Goal: Information Seeking & Learning: Compare options

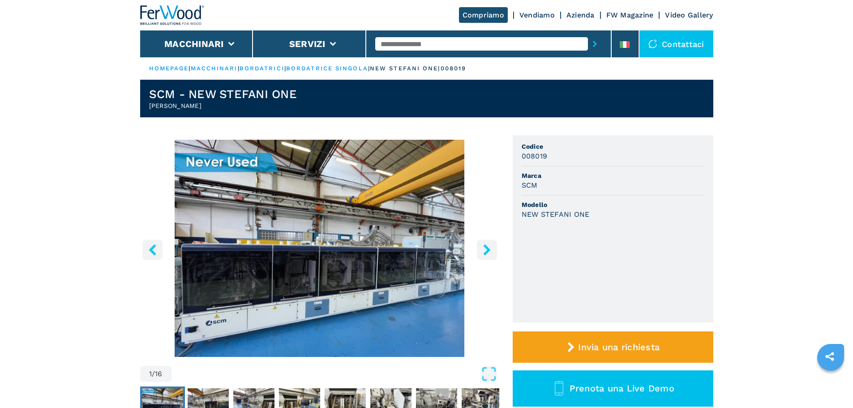
click at [203, 19] on img at bounding box center [172, 15] width 65 height 20
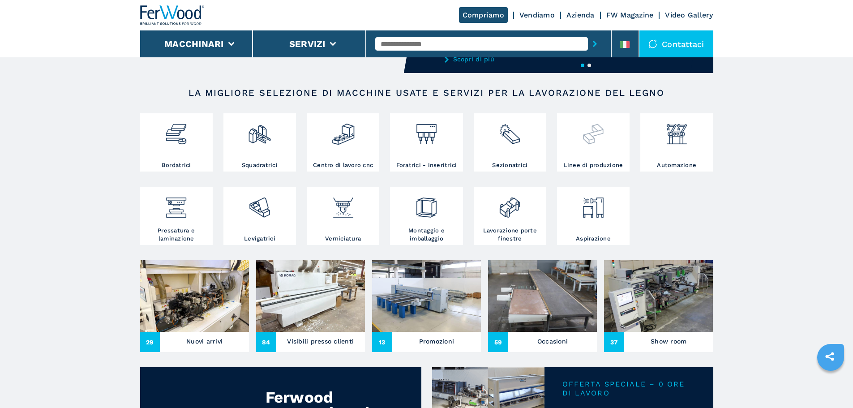
scroll to position [134, 0]
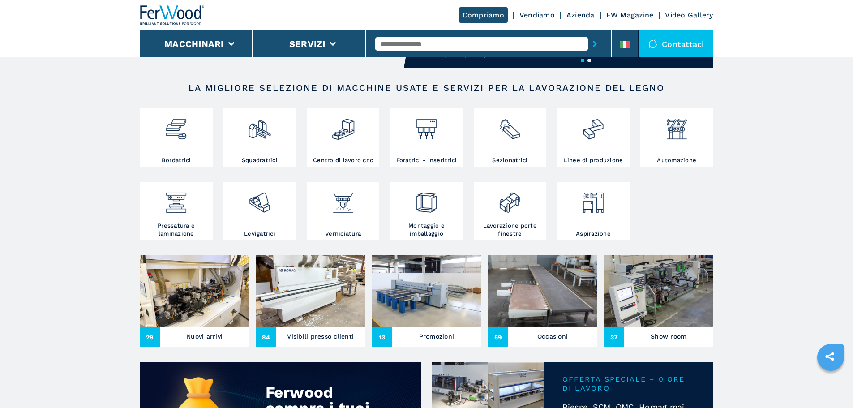
click at [675, 302] on img at bounding box center [658, 291] width 109 height 72
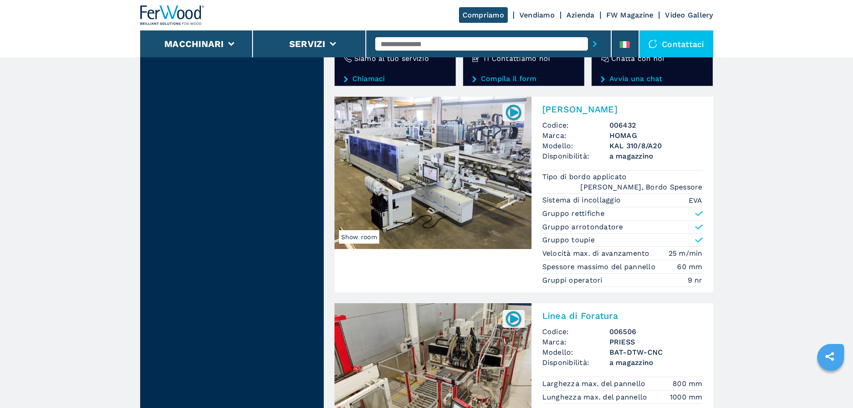
scroll to position [1703, 0]
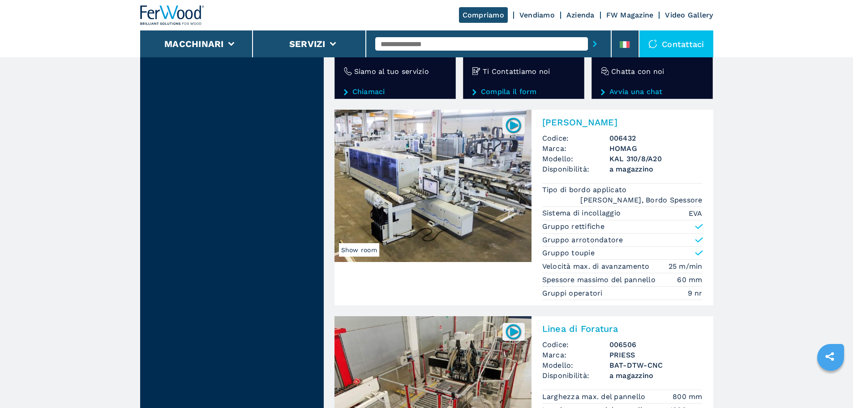
click at [506, 223] on img at bounding box center [433, 186] width 197 height 152
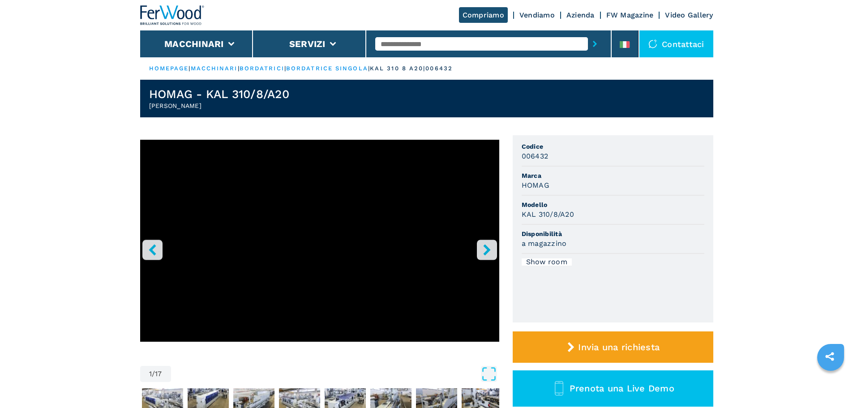
drag, startPoint x: 724, startPoint y: 227, endPoint x: 727, endPoint y: 223, distance: 5.5
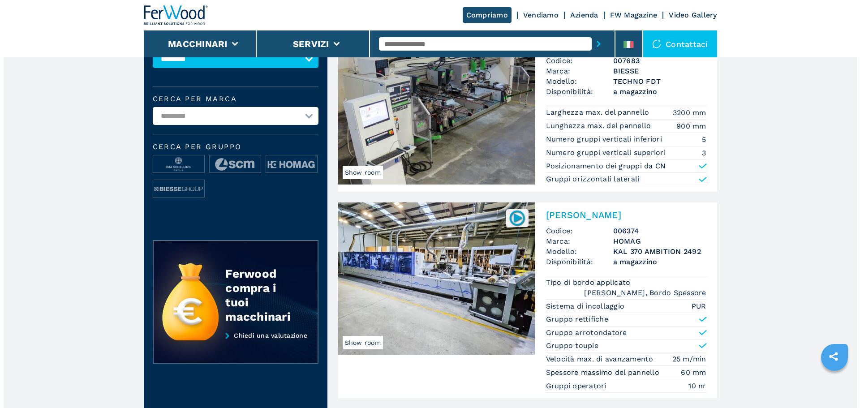
scroll to position [45, 0]
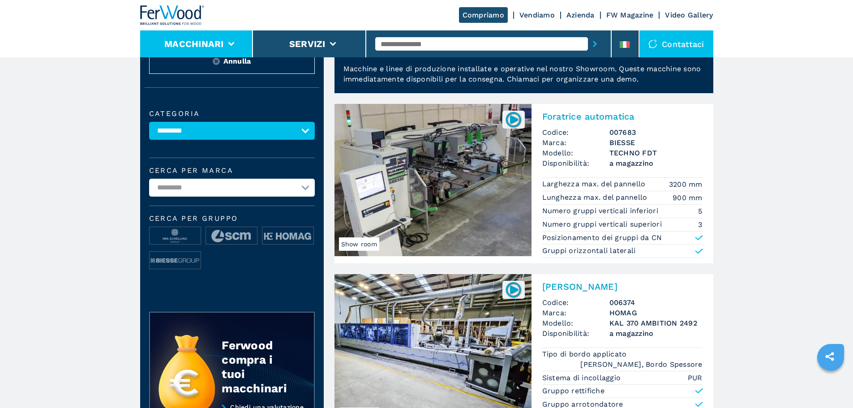
drag, startPoint x: 198, startPoint y: 43, endPoint x: 218, endPoint y: 43, distance: 19.3
click at [198, 43] on button "Macchinari" at bounding box center [194, 44] width 60 height 11
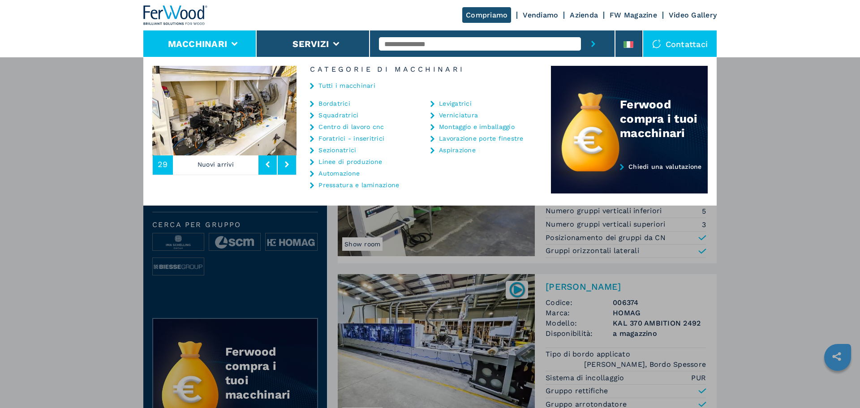
click at [338, 85] on link "Tutti i macchinari" at bounding box center [347, 85] width 57 height 6
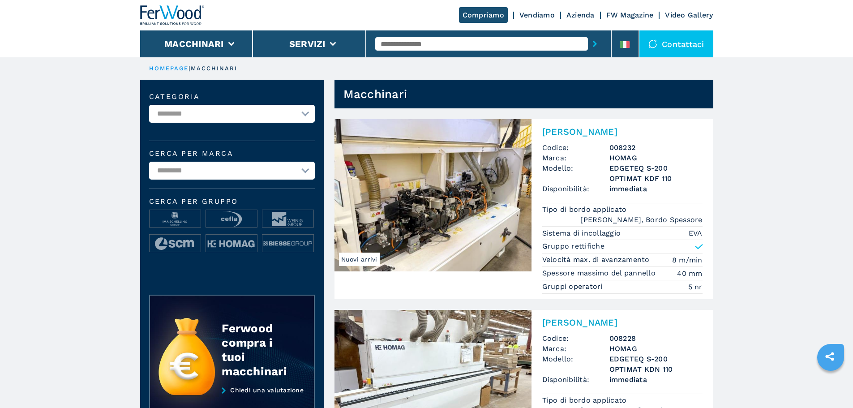
click at [466, 184] on img at bounding box center [433, 195] width 197 height 152
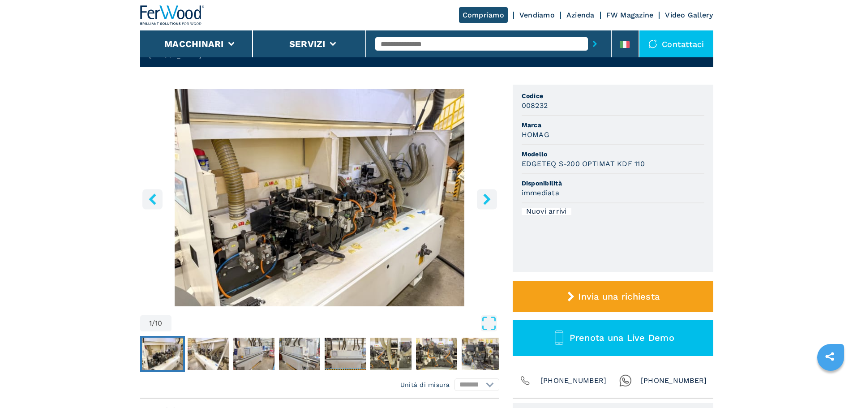
scroll to position [90, 0]
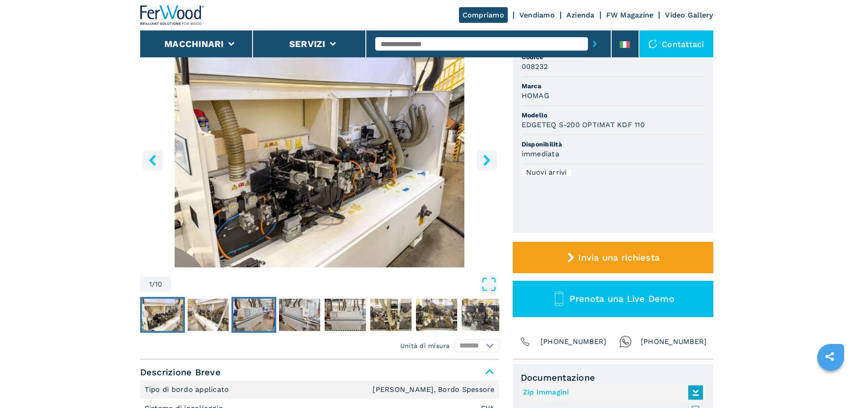
click at [272, 302] on img "Go to Slide 3" at bounding box center [253, 315] width 41 height 32
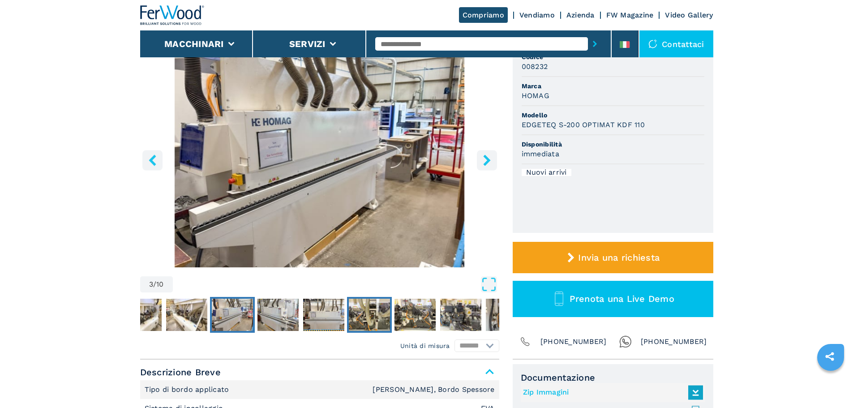
click at [354, 315] on img "Go to Slide 6" at bounding box center [369, 315] width 41 height 32
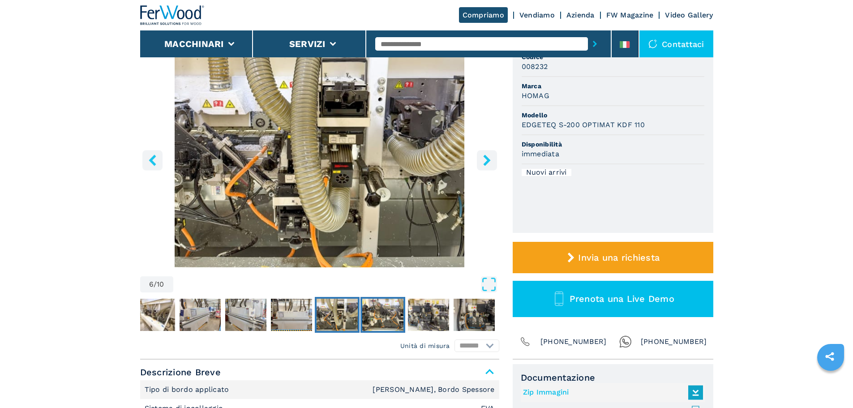
click at [389, 323] on img "Go to Slide 7" at bounding box center [382, 315] width 41 height 32
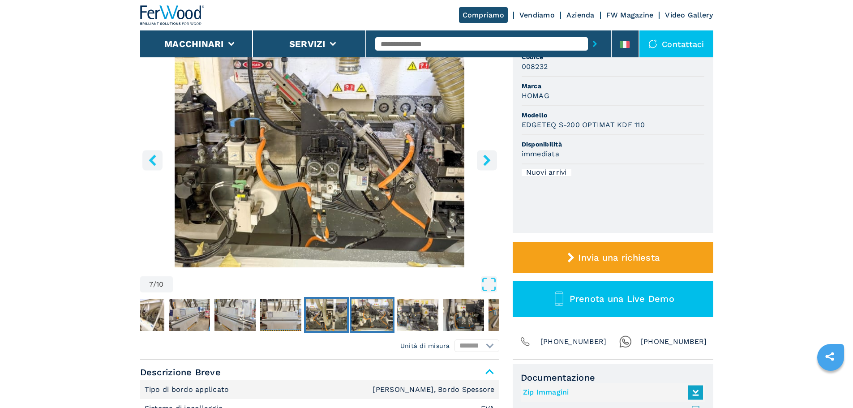
click at [341, 319] on img "Go to Slide 6" at bounding box center [326, 315] width 41 height 32
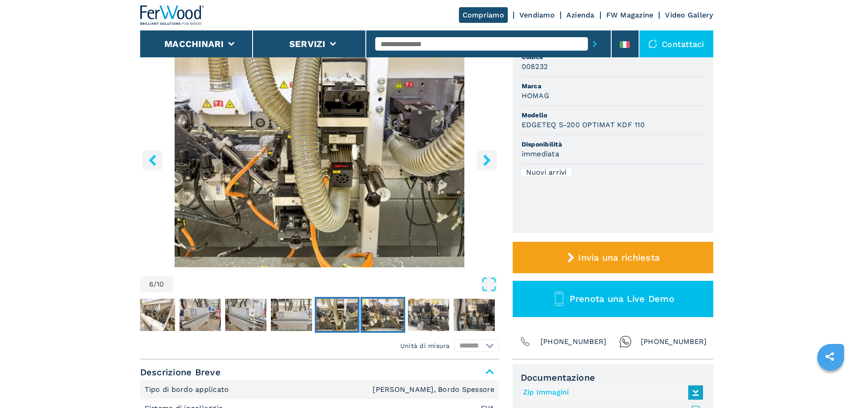
click at [371, 318] on img "Go to Slide 7" at bounding box center [382, 315] width 41 height 32
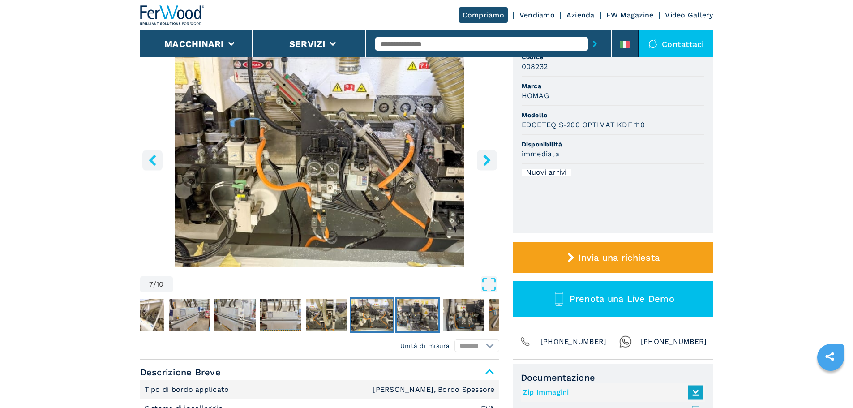
click at [405, 316] on img "Go to Slide 8" at bounding box center [417, 315] width 41 height 32
click at [452, 315] on img "Go to Slide 9" at bounding box center [463, 315] width 41 height 32
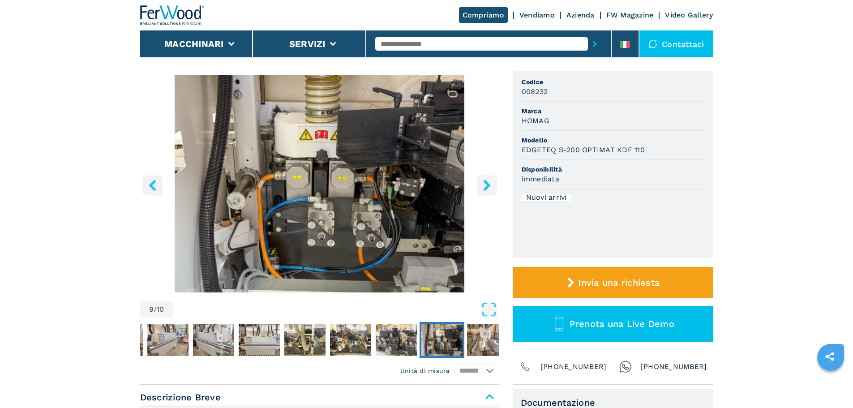
scroll to position [45, 0]
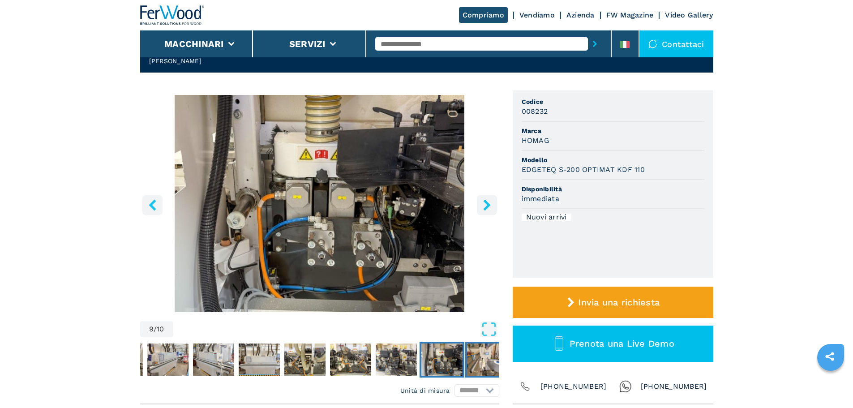
click at [467, 358] on img "Go to Slide 10" at bounding box center [487, 360] width 41 height 32
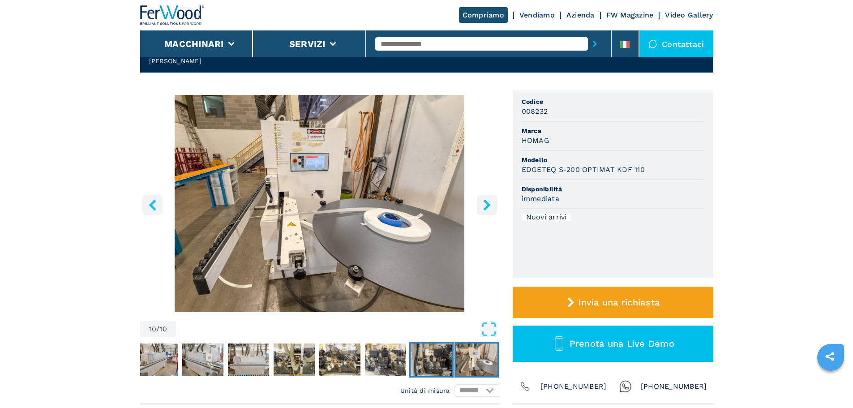
click at [431, 344] on img "Go to Slide 9" at bounding box center [431, 360] width 41 height 32
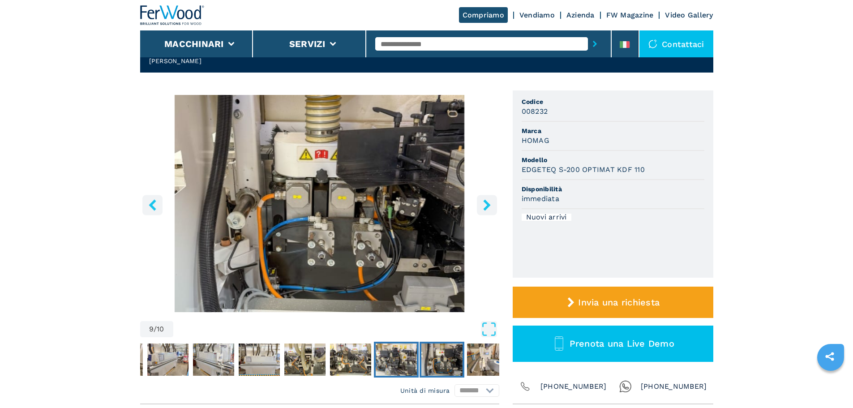
click at [400, 348] on img "Go to Slide 8" at bounding box center [396, 360] width 41 height 32
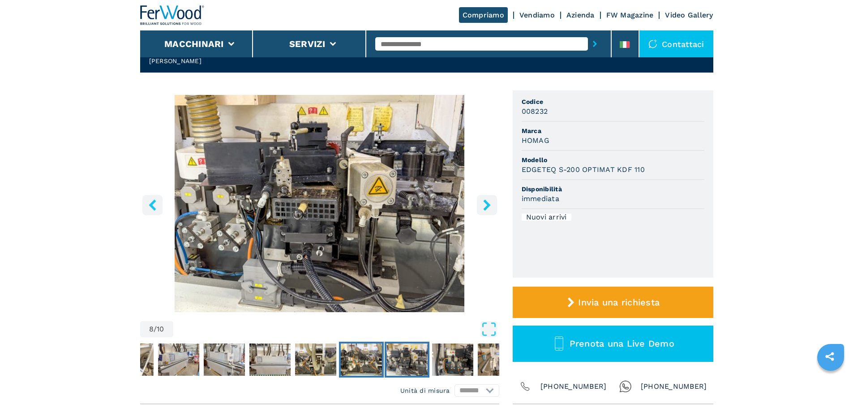
click at [364, 356] on img "Go to Slide 7" at bounding box center [361, 360] width 41 height 32
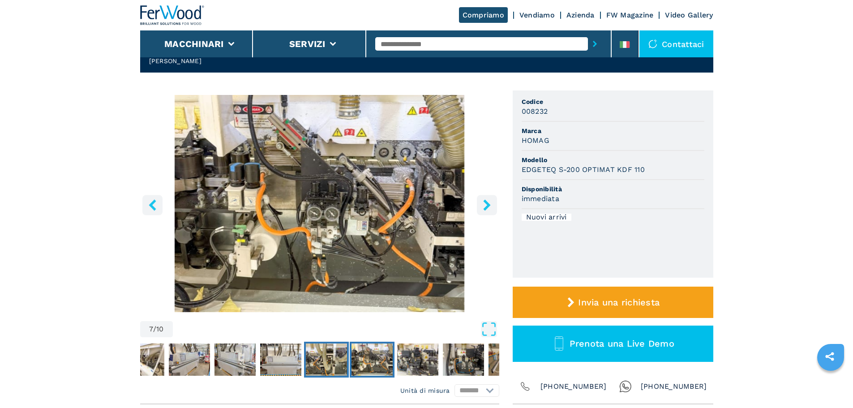
click at [317, 359] on img "Go to Slide 6" at bounding box center [326, 360] width 41 height 32
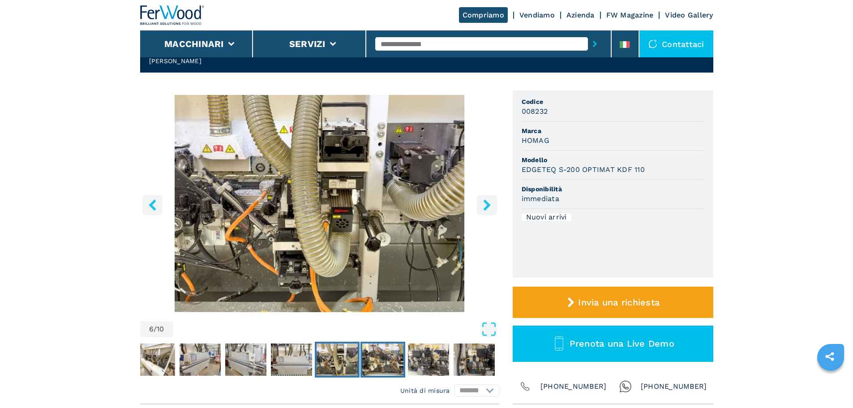
click at [379, 362] on img "Go to Slide 7" at bounding box center [382, 360] width 41 height 32
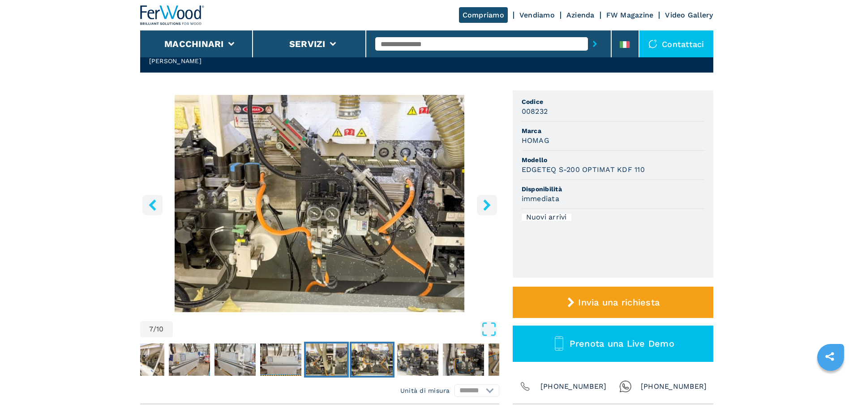
click at [329, 360] on img "Go to Slide 6" at bounding box center [326, 360] width 41 height 32
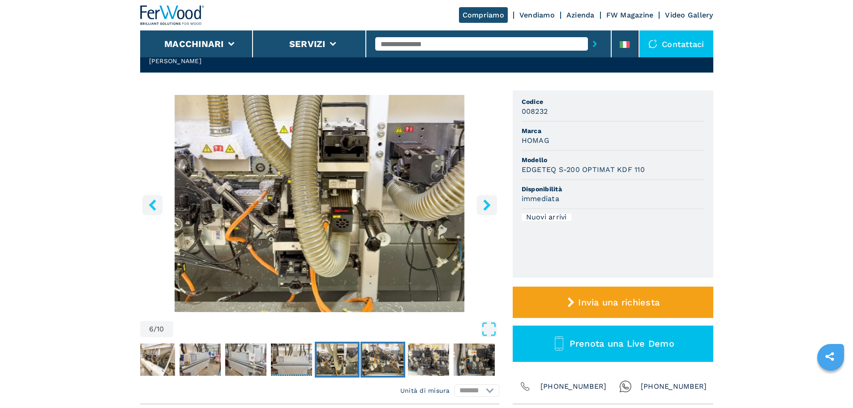
click at [381, 363] on img "Go to Slide 7" at bounding box center [382, 360] width 41 height 32
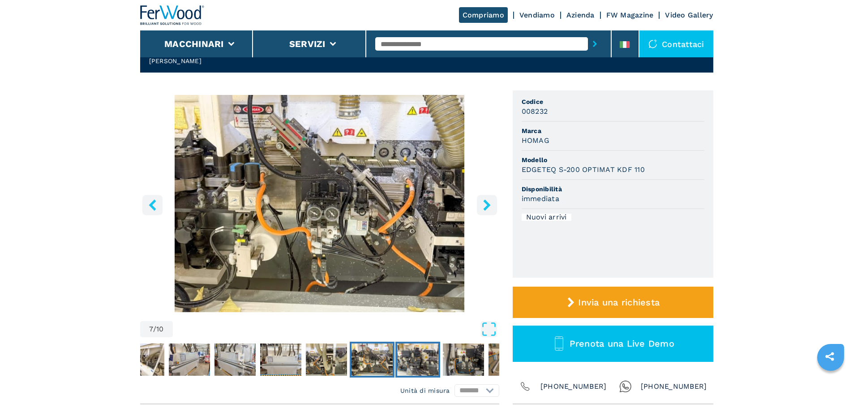
click at [440, 364] on button "Go to Slide 8" at bounding box center [418, 360] width 45 height 36
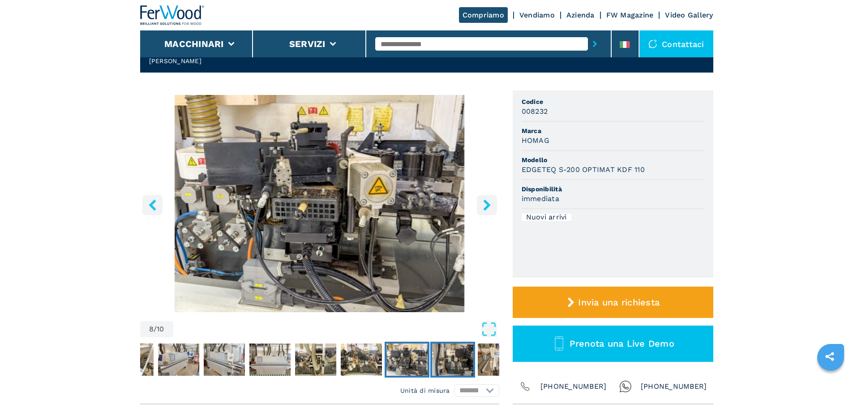
click at [455, 364] on img "Go to Slide 9" at bounding box center [452, 360] width 41 height 32
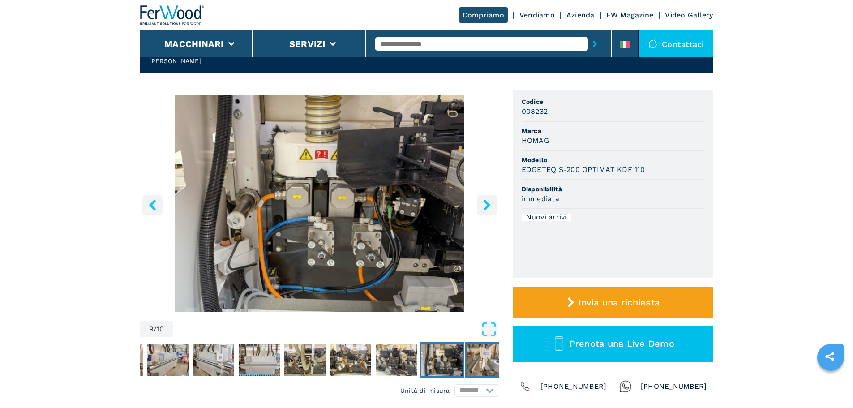
click at [489, 362] on img "Go to Slide 10" at bounding box center [487, 360] width 41 height 32
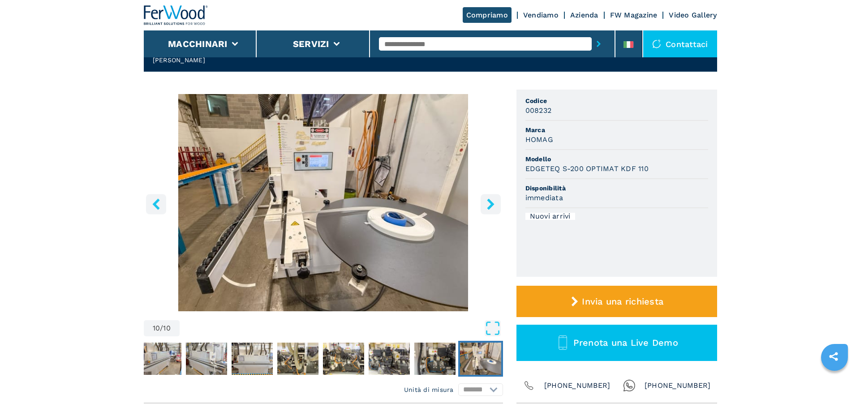
scroll to position [90, 0]
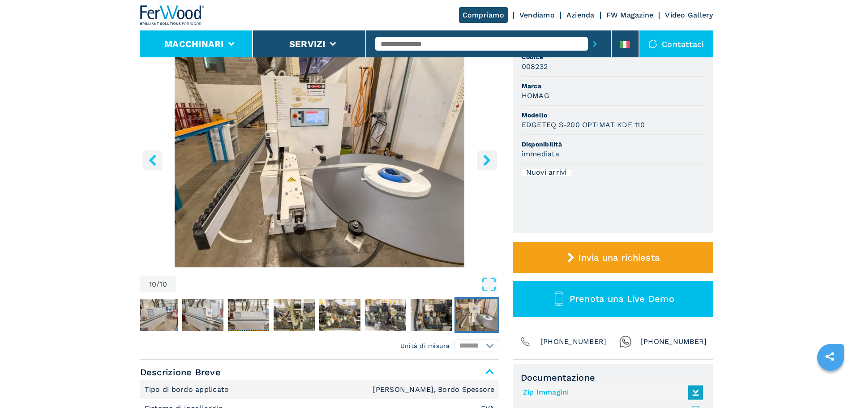
click at [199, 40] on button "Macchinari" at bounding box center [194, 44] width 60 height 11
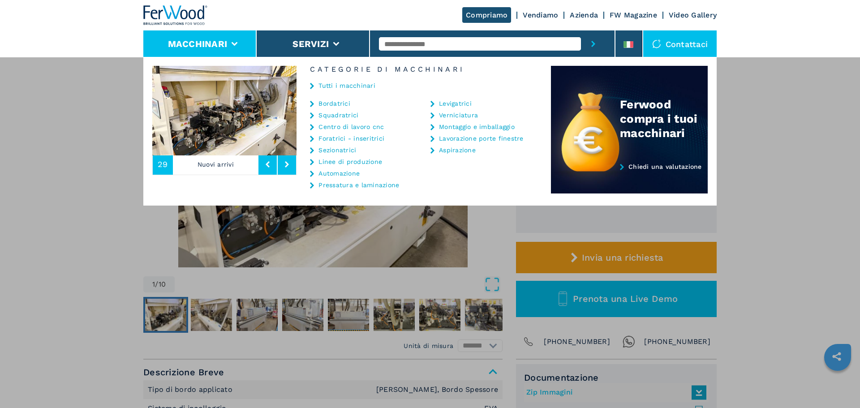
click at [355, 84] on link "Tutti i macchinari" at bounding box center [347, 85] width 57 height 6
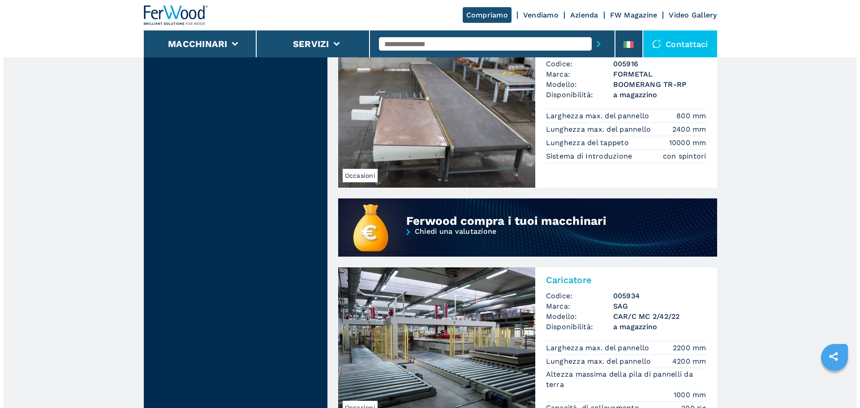
scroll to position [627, 0]
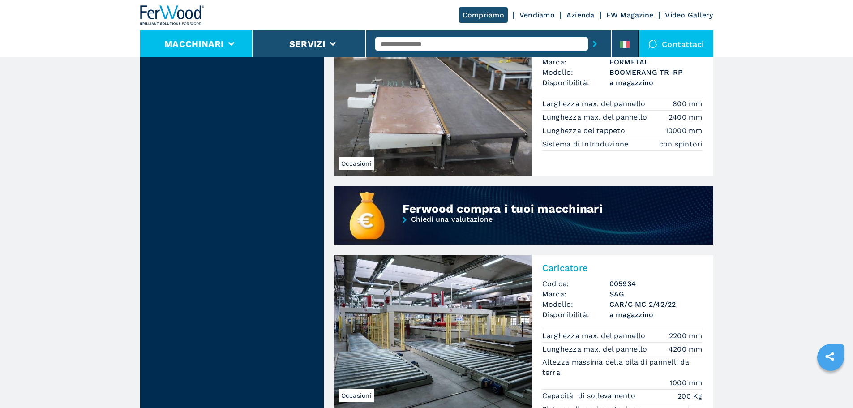
click at [217, 49] on button "Macchinari" at bounding box center [194, 44] width 60 height 11
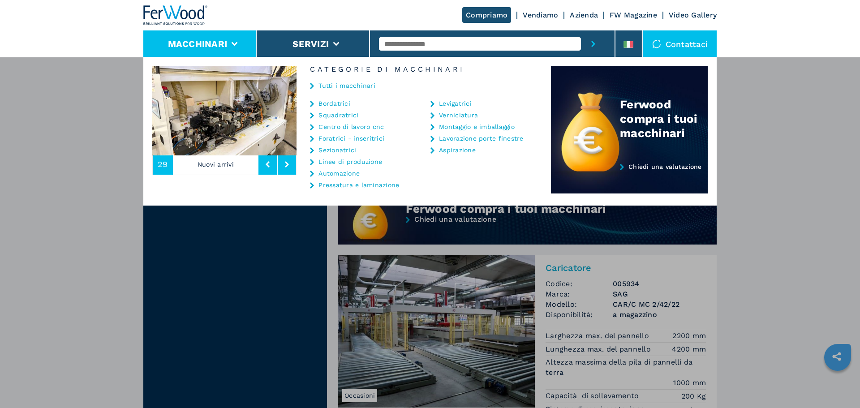
click at [184, 10] on img at bounding box center [175, 15] width 65 height 20
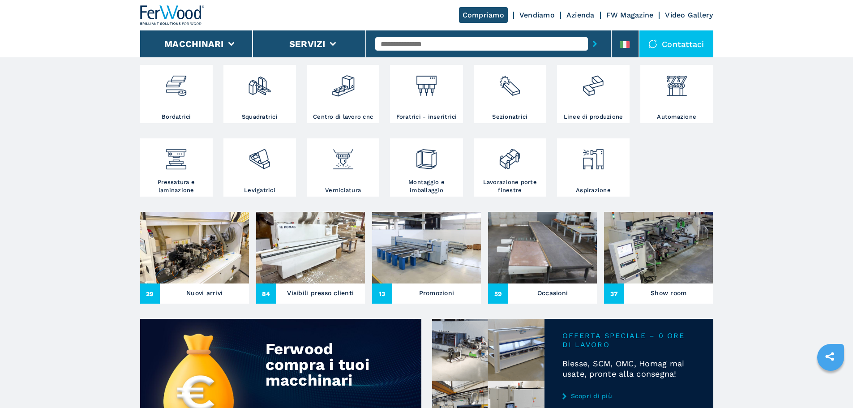
scroll to position [314, 0]
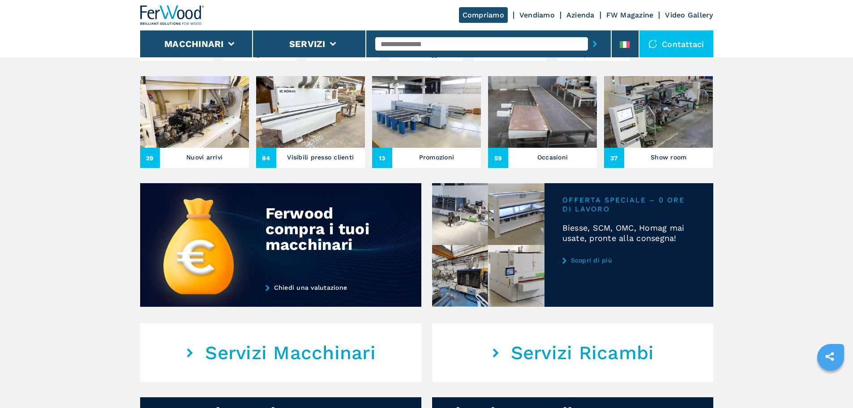
click at [642, 147] on img at bounding box center [658, 112] width 109 height 72
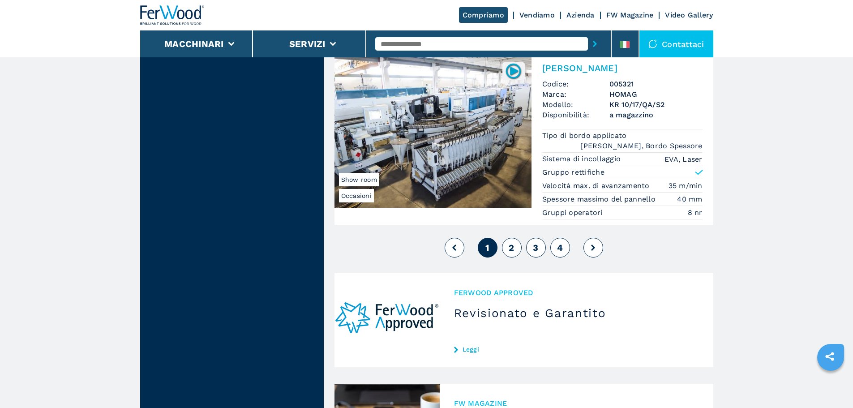
scroll to position [2419, 0]
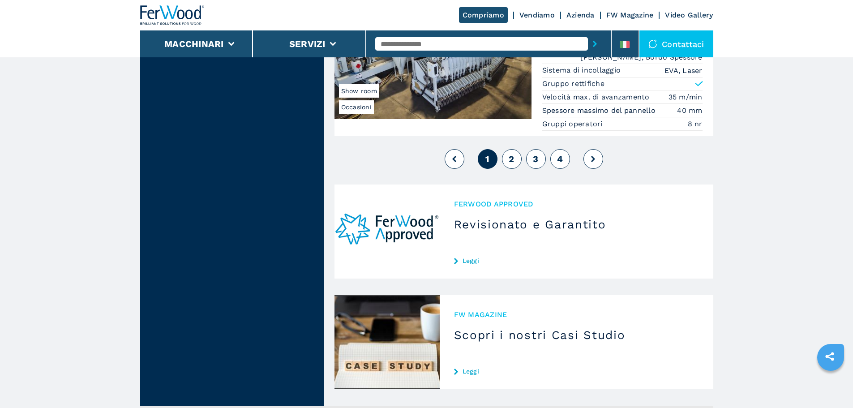
click at [507, 153] on button "2" at bounding box center [512, 159] width 20 height 20
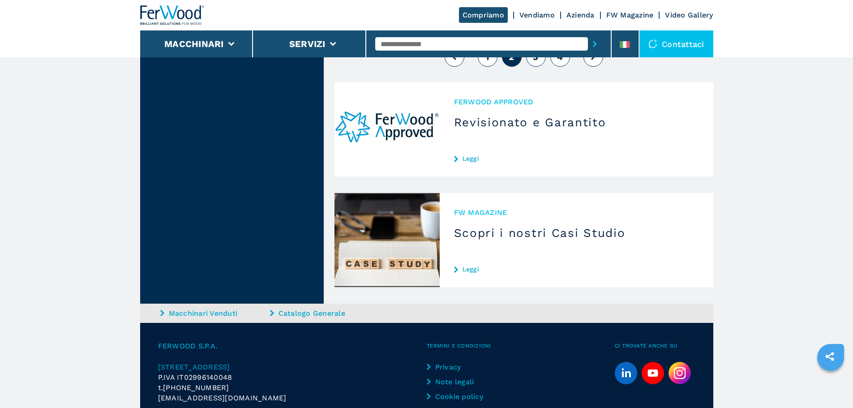
scroll to position [2330, 0]
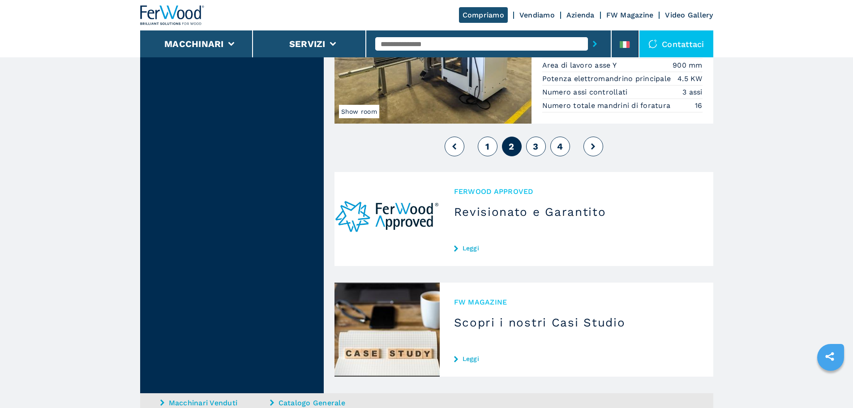
click at [488, 152] on span "1" at bounding box center [488, 146] width 4 height 11
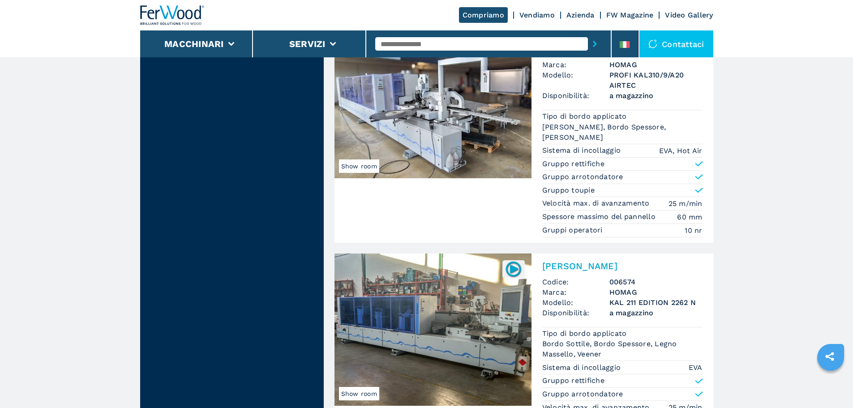
scroll to position [493, 0]
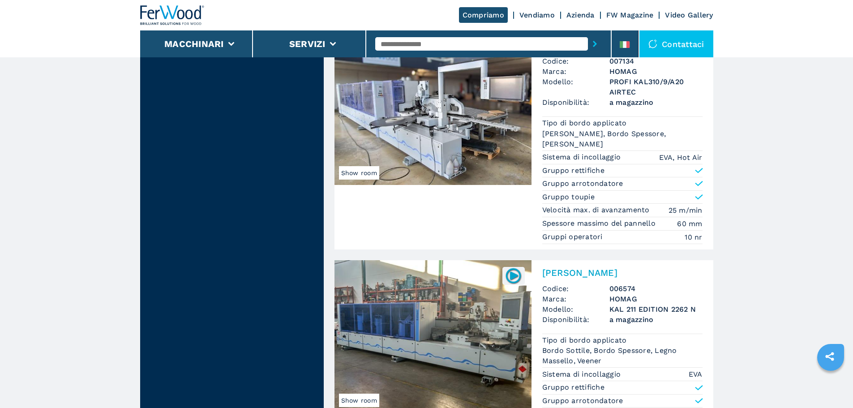
click at [480, 149] on img at bounding box center [433, 109] width 197 height 152
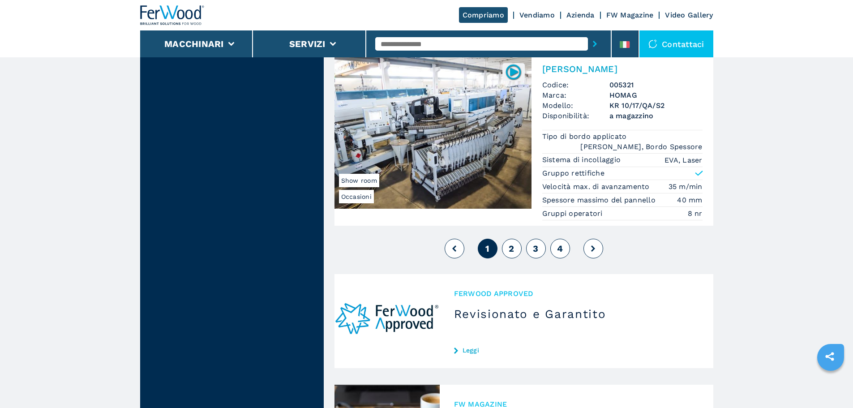
scroll to position [2285, 0]
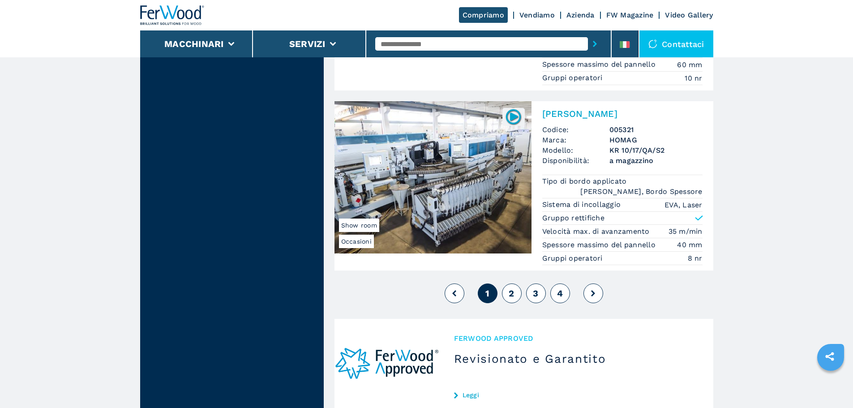
click at [540, 288] on button "3" at bounding box center [536, 294] width 20 height 20
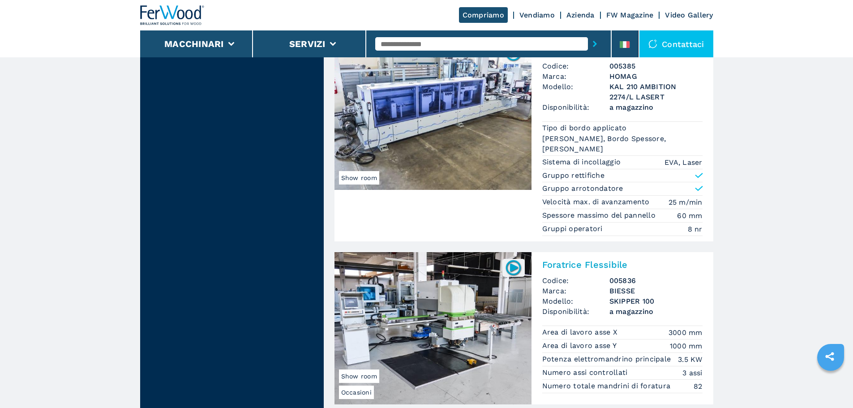
scroll to position [2151, 0]
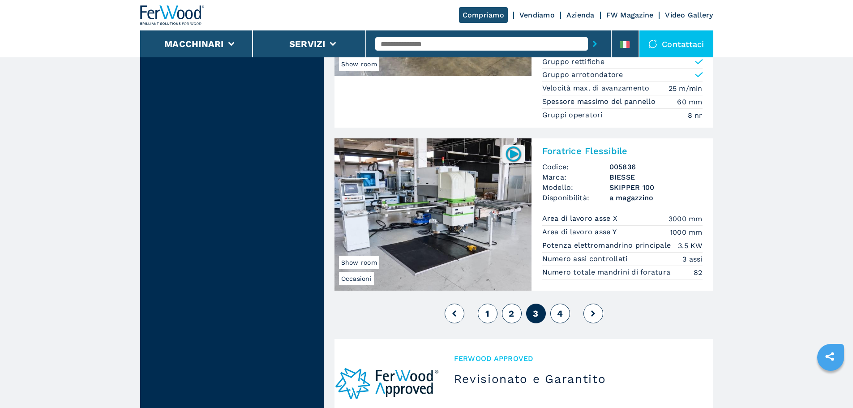
click at [513, 309] on span "2" at bounding box center [511, 313] width 5 height 11
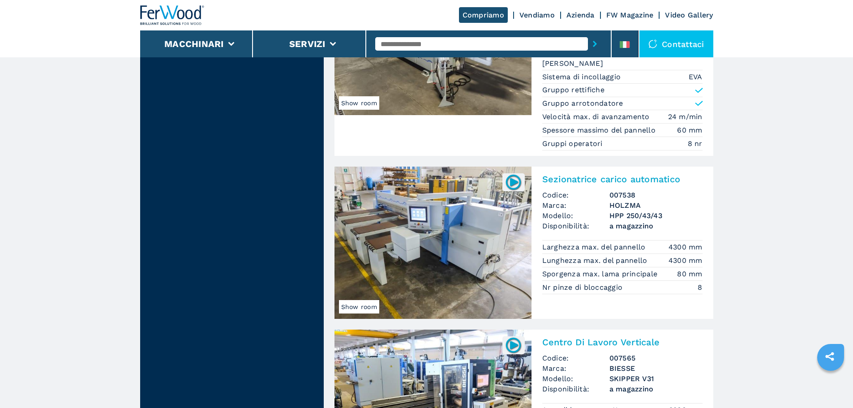
scroll to position [2195, 0]
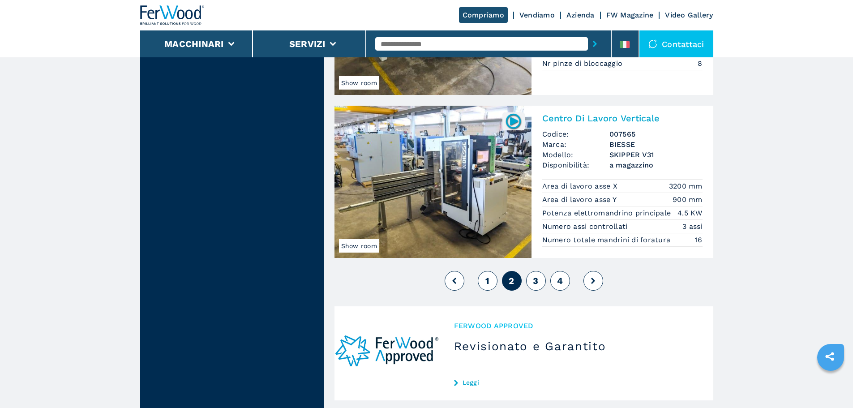
click at [486, 220] on img at bounding box center [433, 182] width 197 height 152
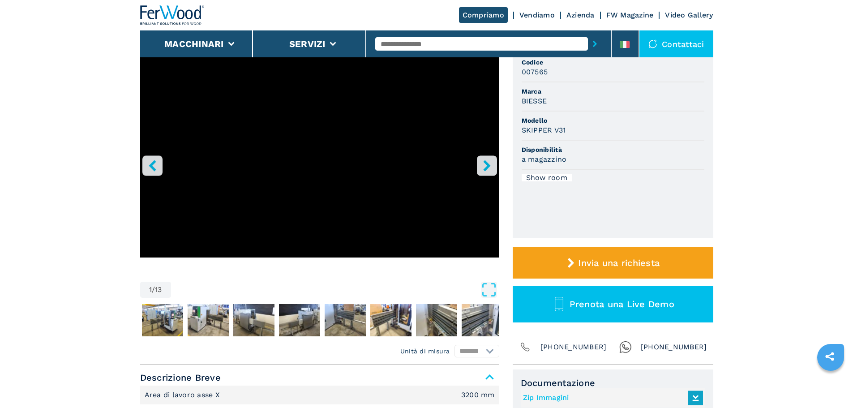
scroll to position [90, 0]
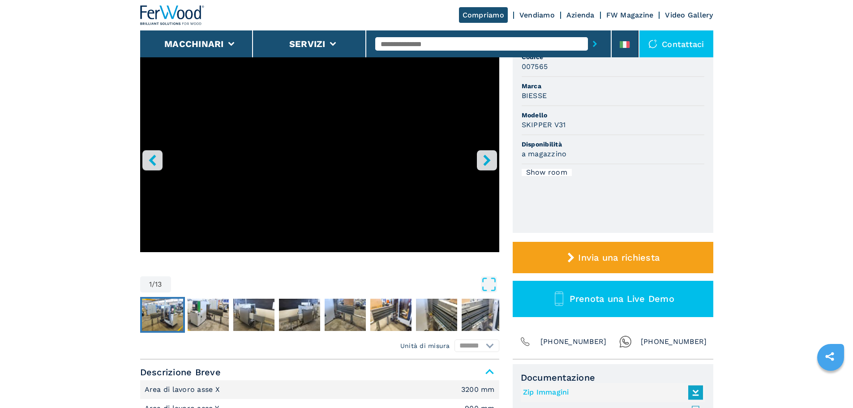
click at [162, 315] on img "Go to Slide 2" at bounding box center [162, 315] width 41 height 32
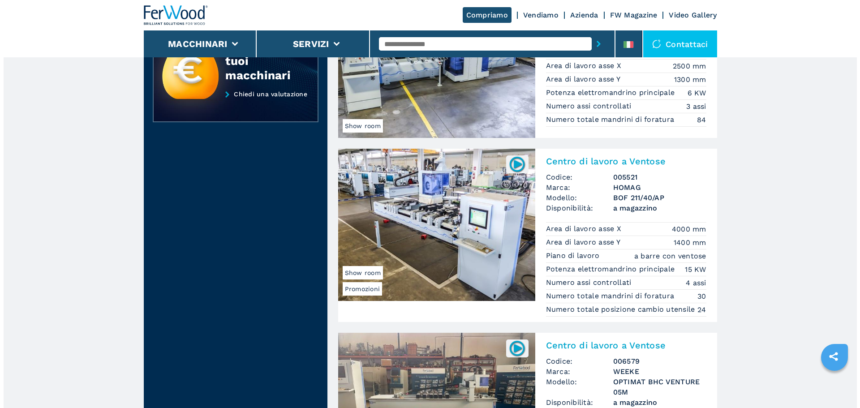
scroll to position [358, 0]
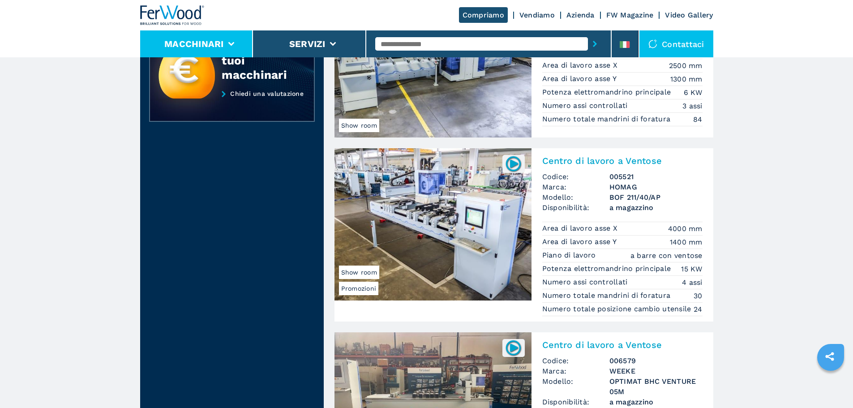
click at [221, 49] on button "Macchinari" at bounding box center [194, 44] width 60 height 11
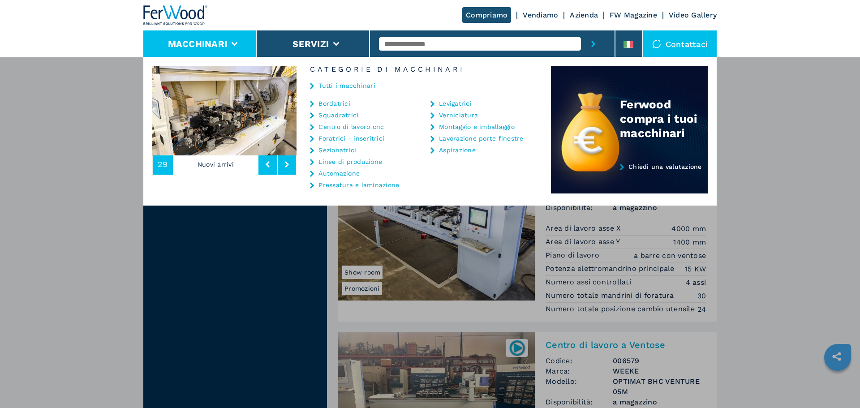
click at [328, 88] on link "Tutti i macchinari" at bounding box center [347, 85] width 57 height 6
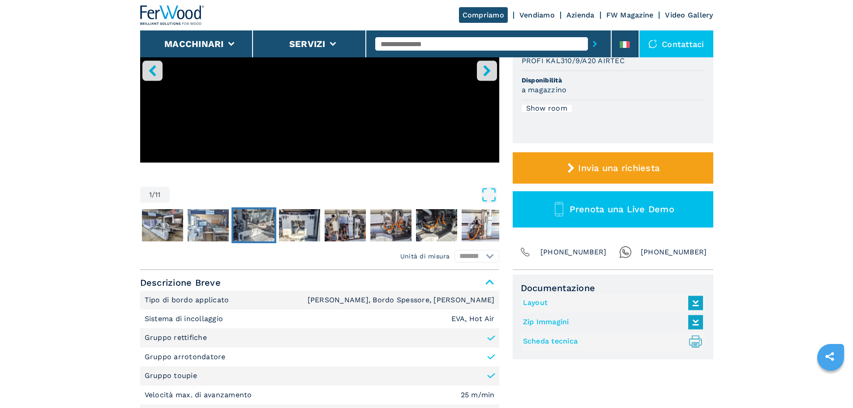
click at [269, 226] on img "Go to Slide 4" at bounding box center [253, 225] width 41 height 32
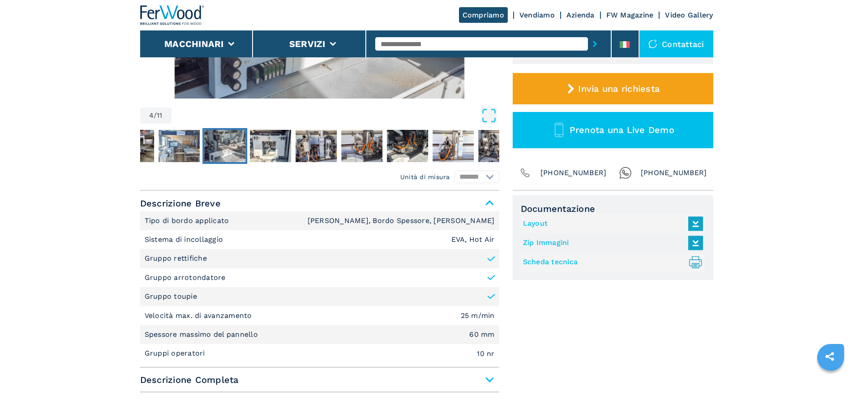
scroll to position [269, 0]
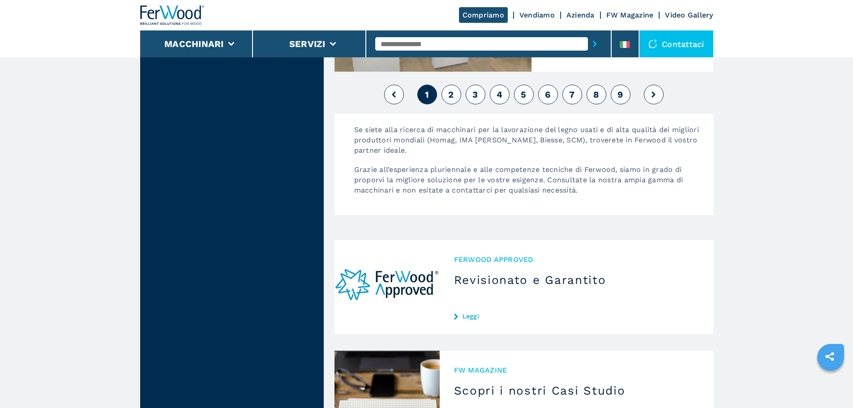
scroll to position [2257, 0]
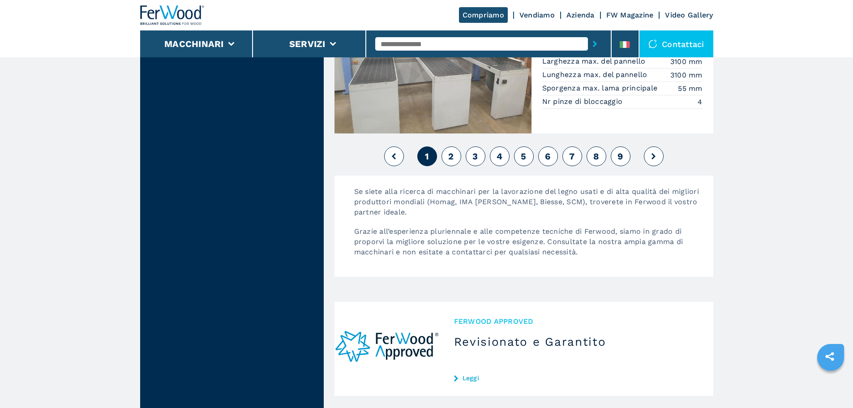
click at [448, 147] on button "2" at bounding box center [452, 157] width 20 height 20
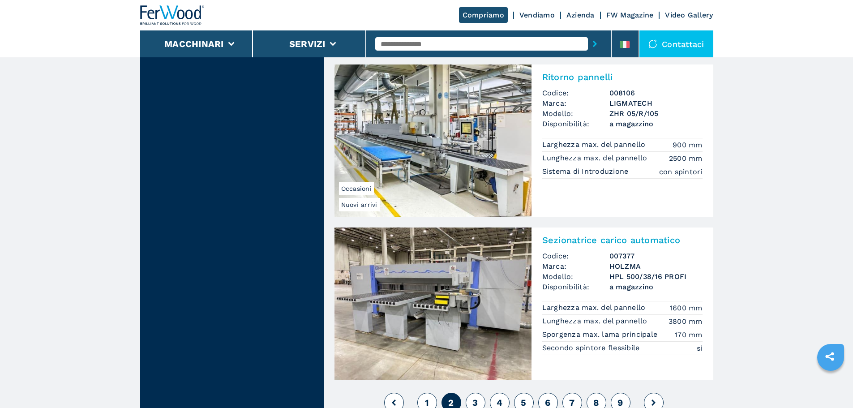
scroll to position [2151, 0]
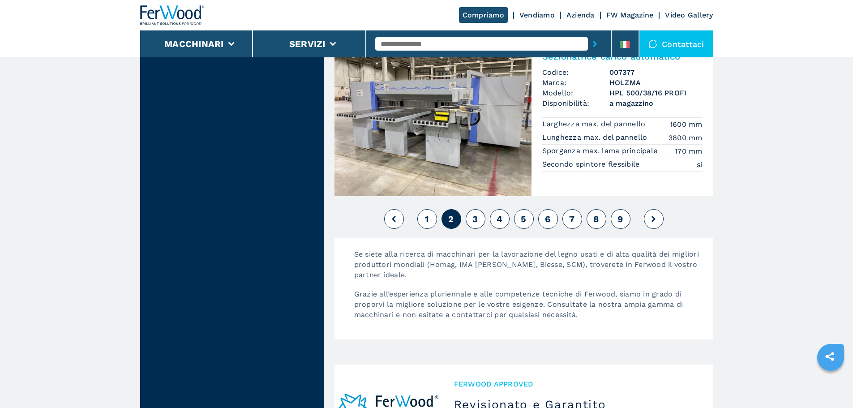
click at [481, 219] on button "3" at bounding box center [476, 219] width 20 height 20
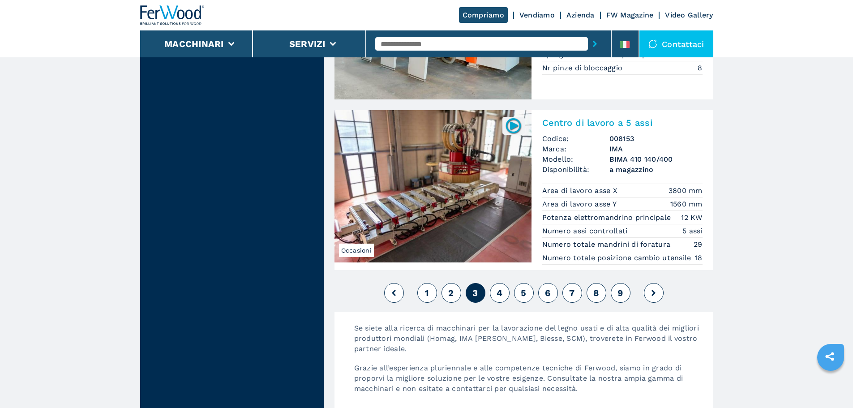
scroll to position [2016, 0]
